Goal: Task Accomplishment & Management: Manage account settings

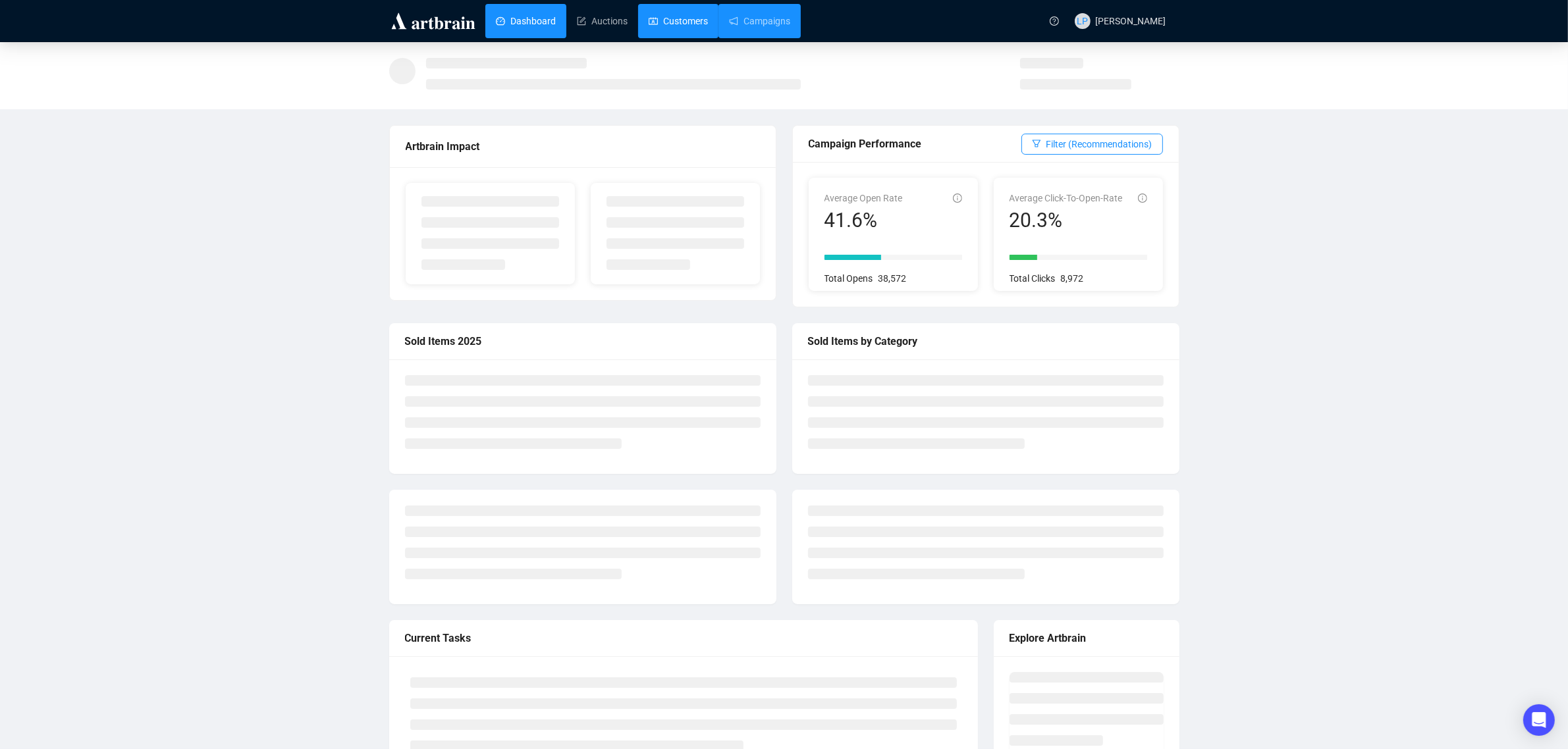
click at [667, 21] on link "Customers" at bounding box center [678, 21] width 59 height 34
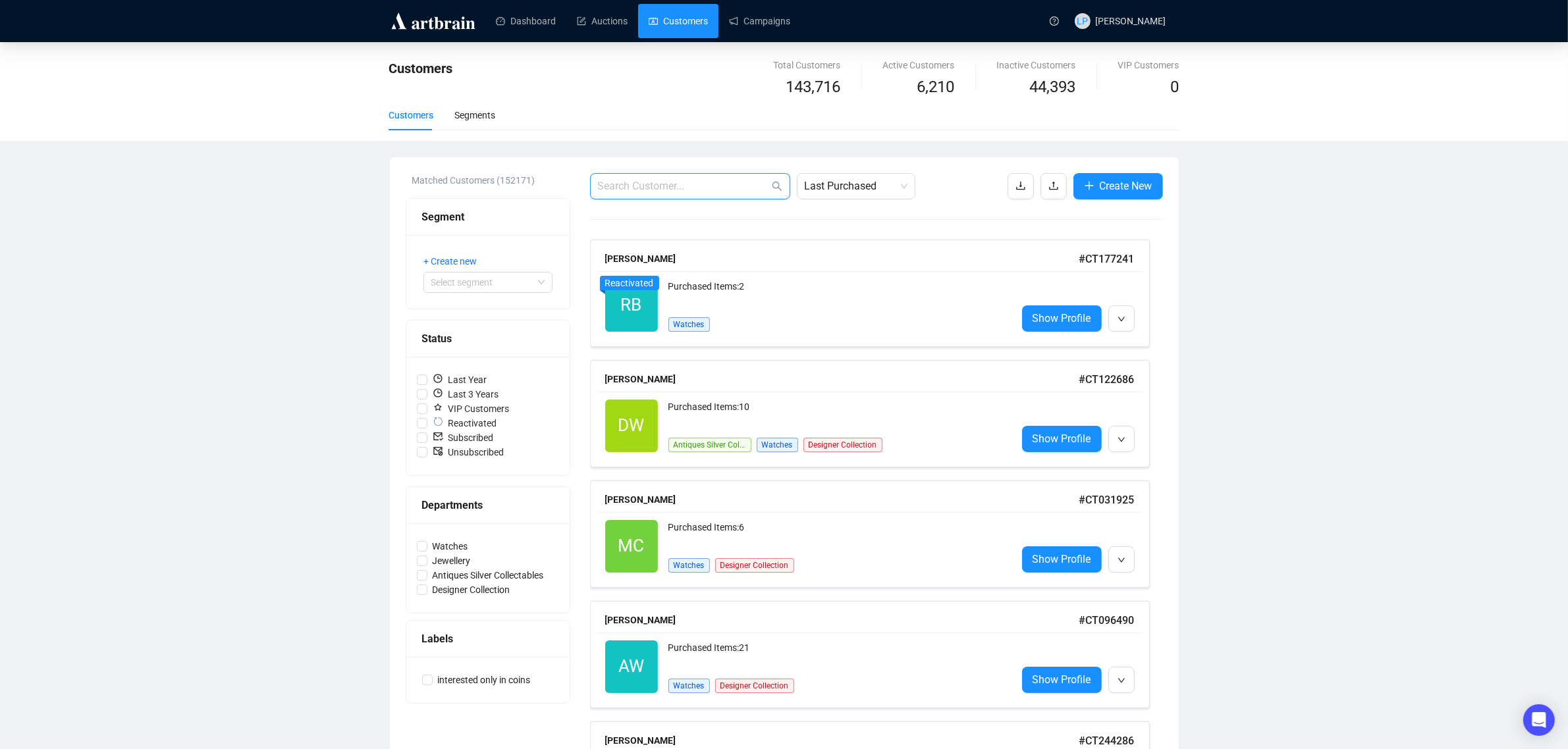
click at [710, 189] on input "text" at bounding box center [683, 186] width 172 height 16
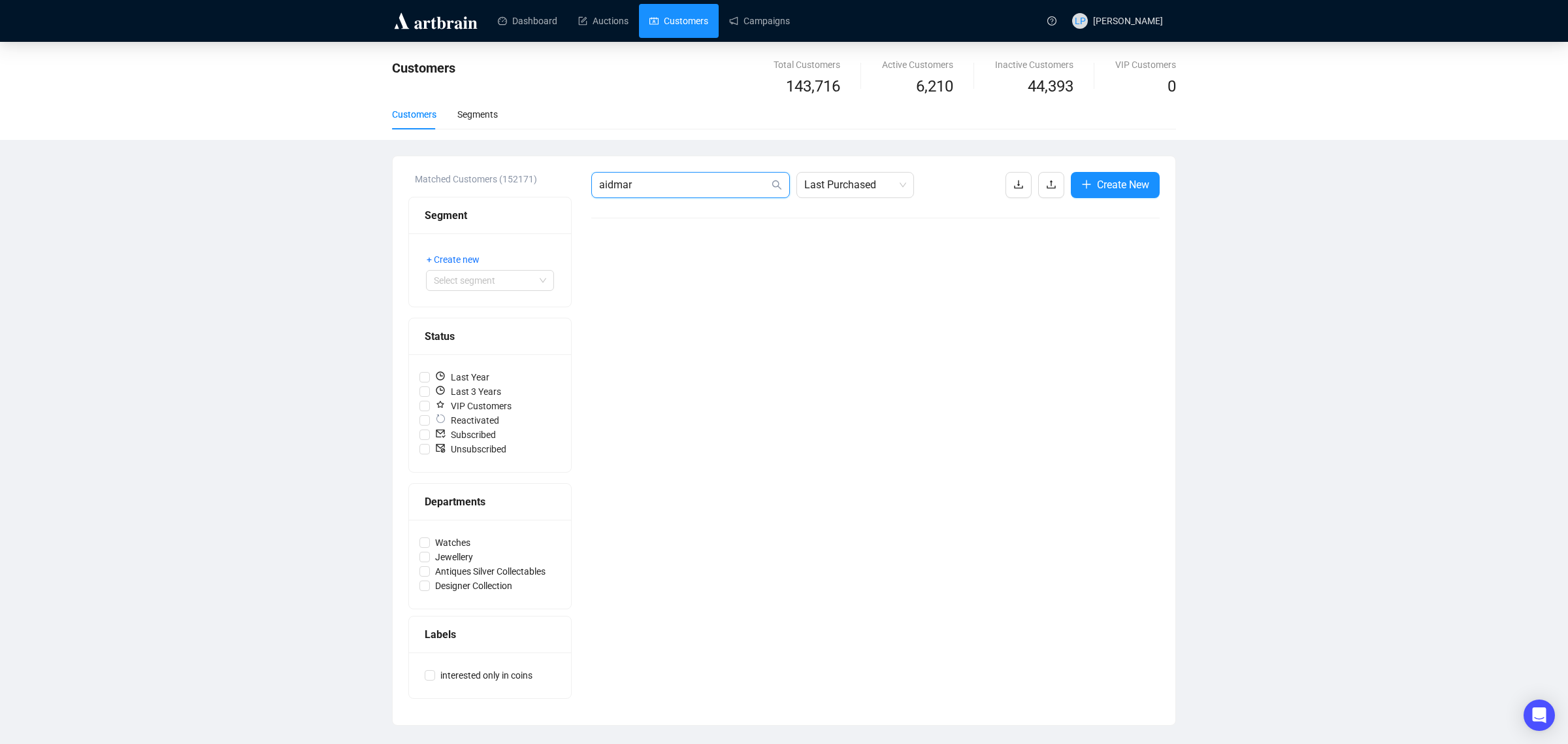
drag, startPoint x: 657, startPoint y: 191, endPoint x: 536, endPoint y: 180, distance: 121.5
click at [536, 180] on div "Matched Customers (152171) Segment + Create new Select segment Status Last Year…" at bounding box center [784, 441] width 751 height 538
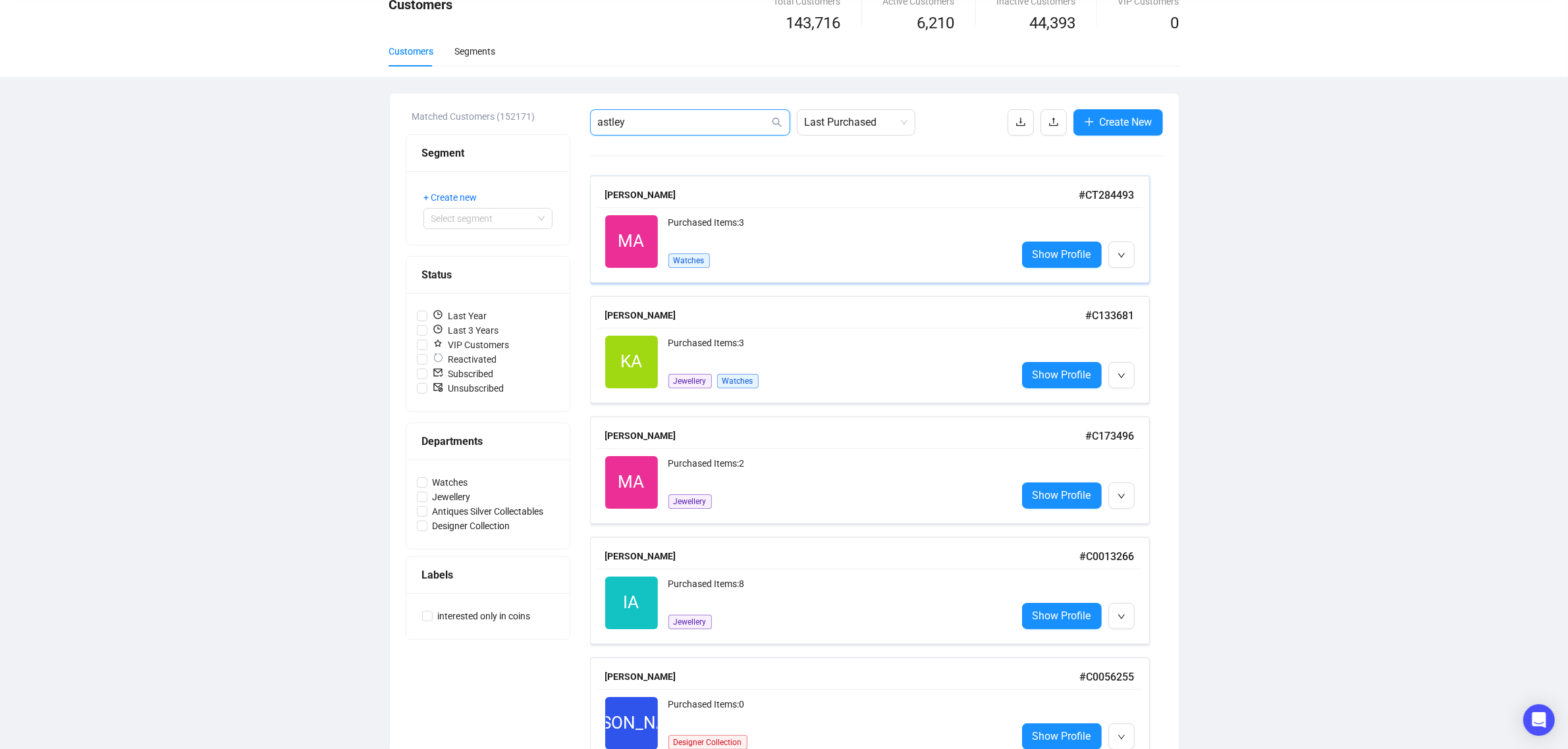
scroll to position [82, 0]
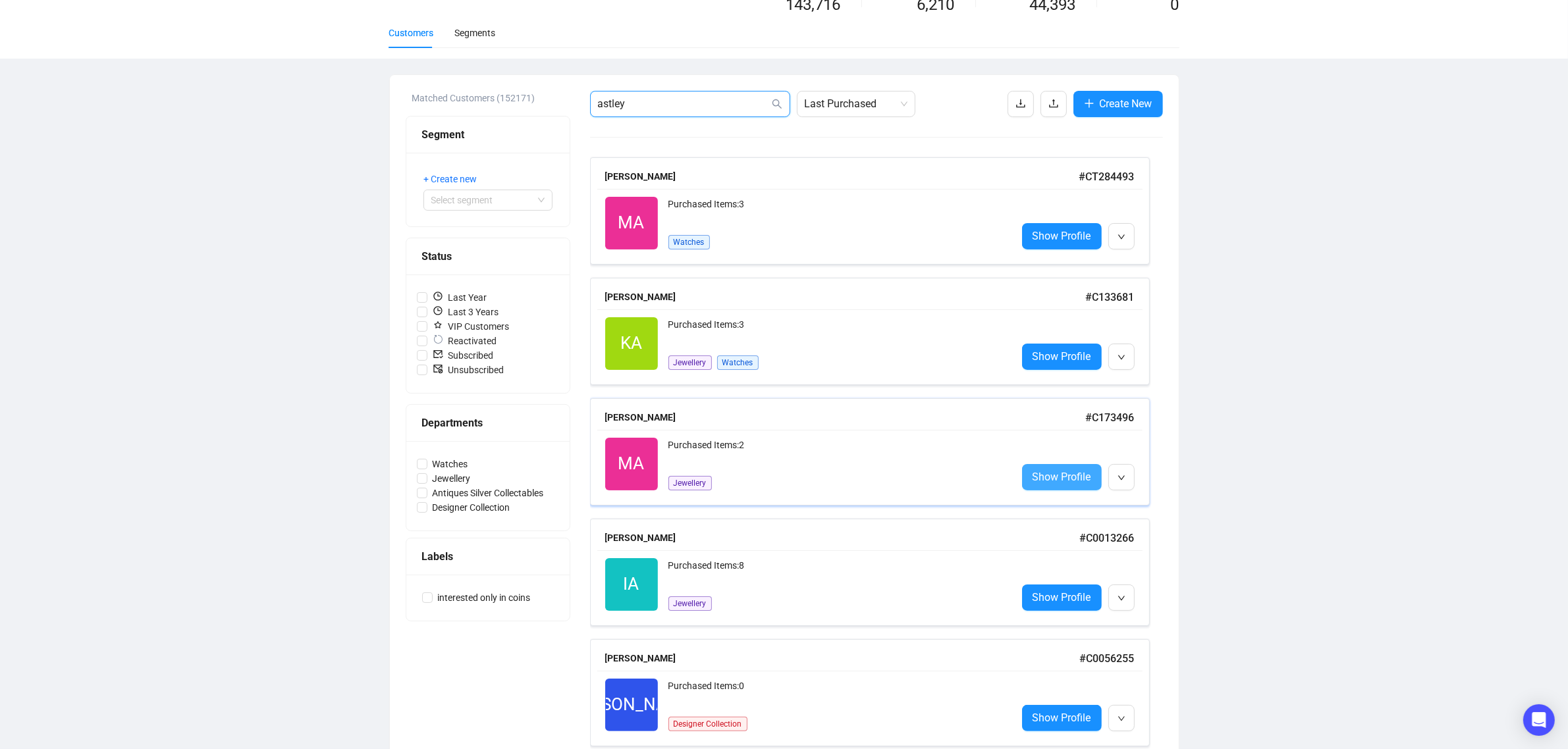
type input "astley"
click at [1069, 481] on span "Show Profile" at bounding box center [1062, 476] width 59 height 17
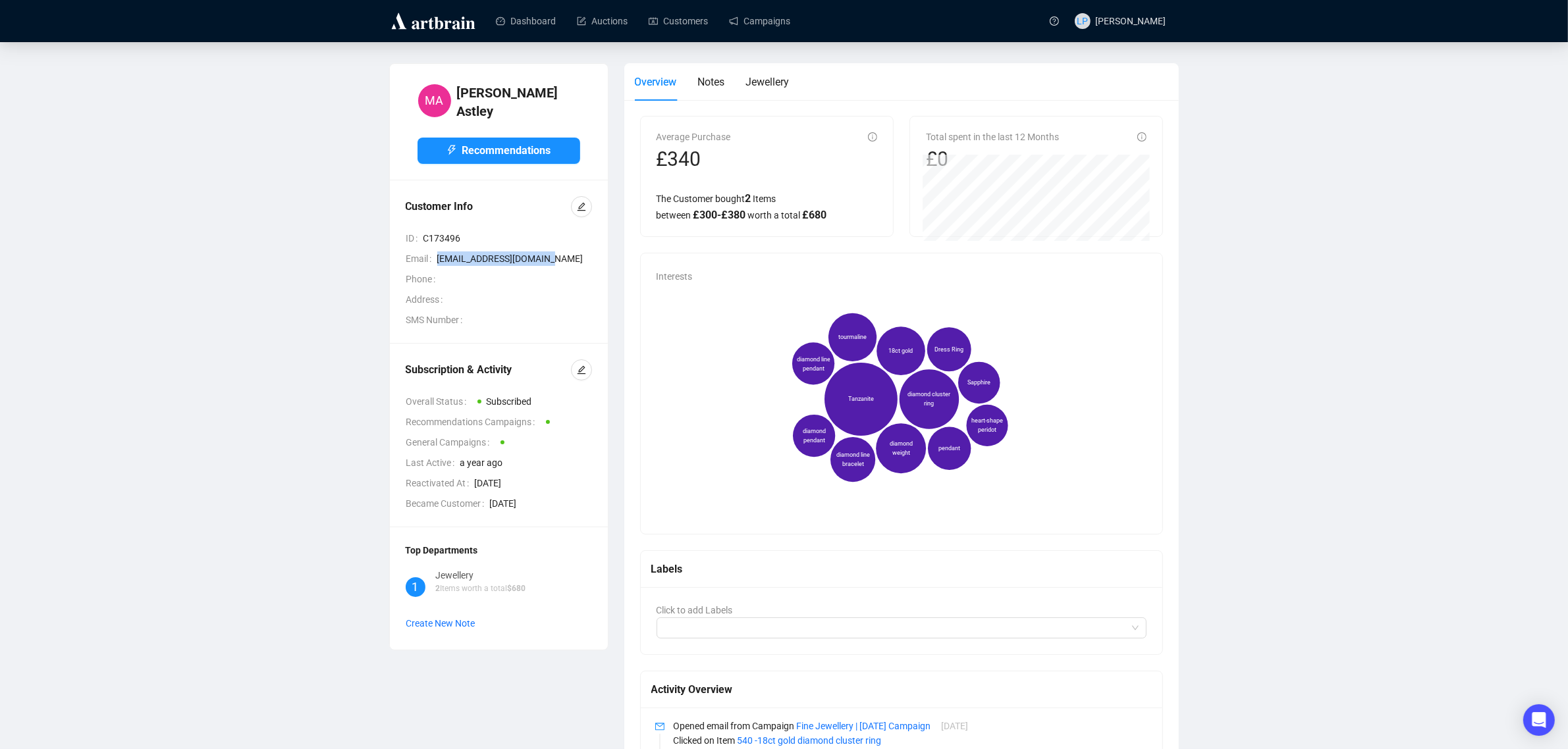
drag, startPoint x: 560, startPoint y: 253, endPoint x: 432, endPoint y: 253, distance: 128.0
click at [432, 253] on div "Email [EMAIL_ADDRESS][DOMAIN_NAME]" at bounding box center [498, 258] width 185 height 15
copy div "[EMAIL_ADDRESS][DOMAIN_NAME]"
click at [582, 366] on icon "edit" at bounding box center [581, 370] width 9 height 9
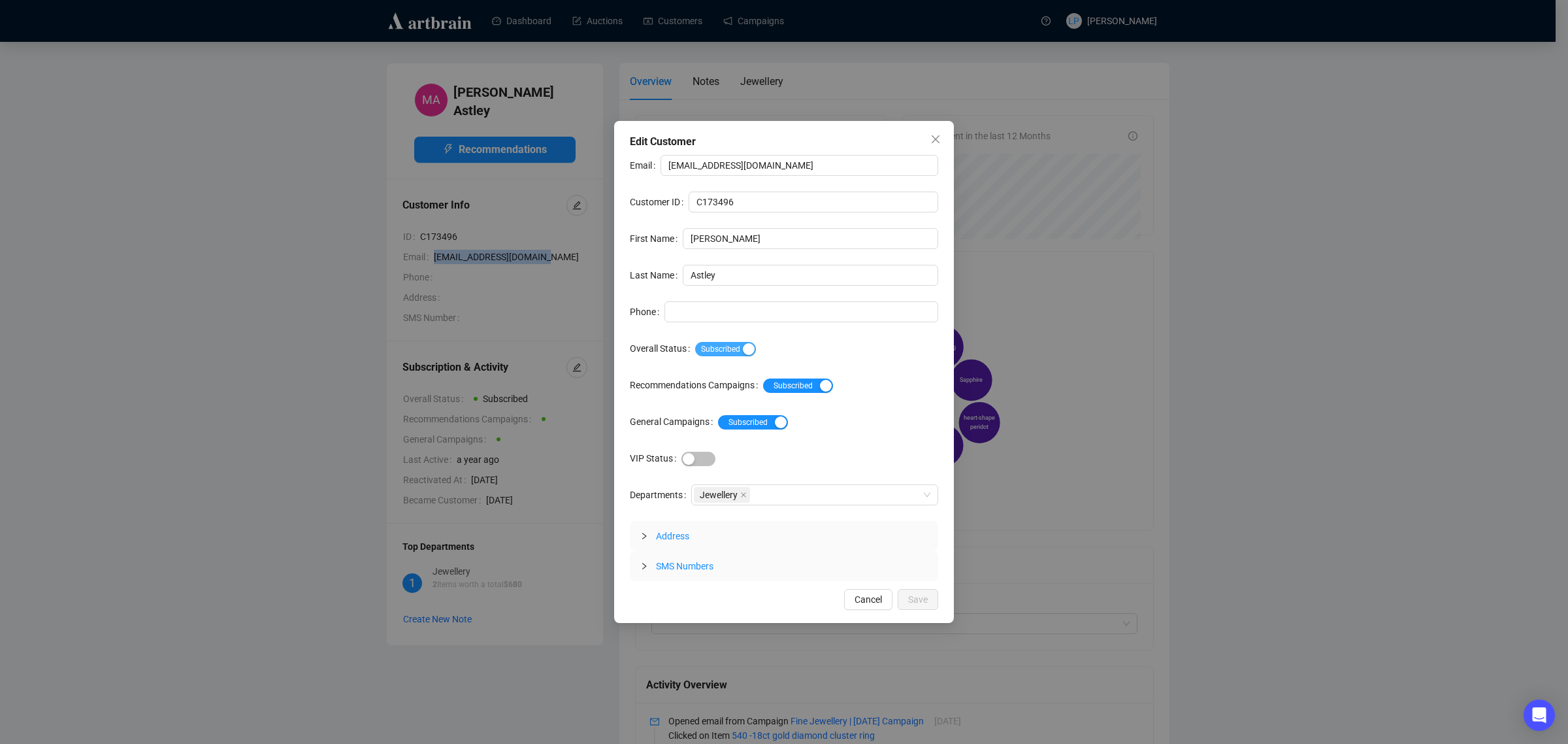
click at [748, 350] on div "button" at bounding box center [748, 349] width 12 height 12
click at [919, 604] on span "Save" at bounding box center [918, 599] width 19 height 15
